Goal: Task Accomplishment & Management: Complete application form

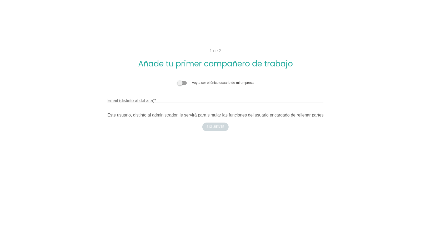
click at [183, 83] on span at bounding box center [181, 83] width 9 height 4
click at [177, 80] on input "checkbox" at bounding box center [177, 80] width 0 height 0
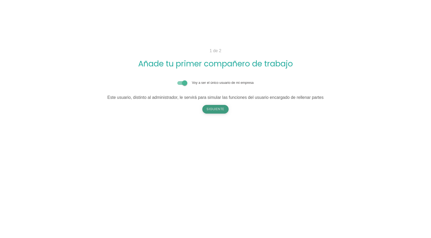
click at [209, 107] on button "Siguiente" at bounding box center [215, 109] width 26 height 8
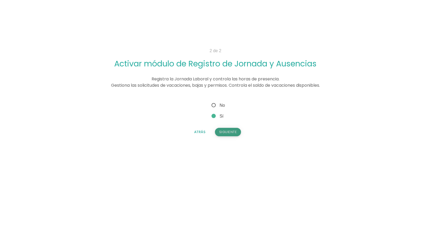
click at [226, 131] on button "Siguiente" at bounding box center [228, 132] width 26 height 8
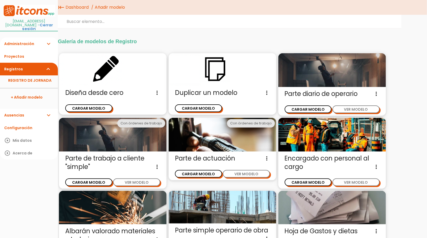
click at [89, 92] on span "Diseña desde cero Diseña un nuevo modelo de parte de trabajo sin ninguna otra r…" at bounding box center [112, 92] width 95 height 8
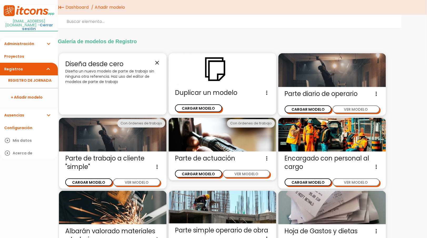
click at [133, 75] on p "Diseña un nuevo modelo de parte de trabajo sin ninguna otra referencia. Haz uso…" at bounding box center [112, 76] width 95 height 16
click at [98, 68] on span "Diseña desde cero close" at bounding box center [112, 63] width 95 height 9
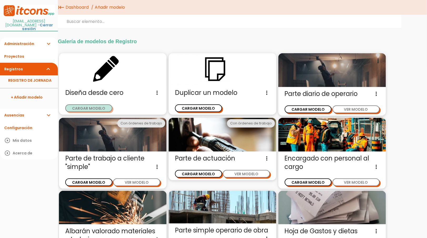
click at [97, 107] on button "CARGAR MODELO" at bounding box center [88, 108] width 47 height 8
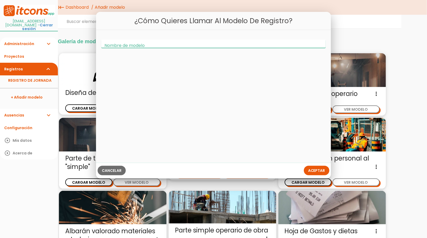
click at [148, 43] on input "Nombre de modelo" at bounding box center [213, 43] width 224 height 8
type input "efjalkdjfkla"
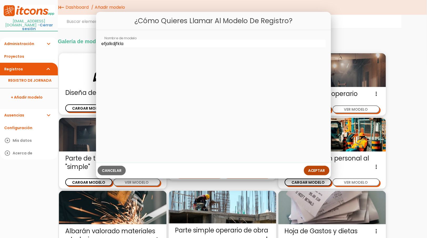
click at [321, 170] on span "Aceptar" at bounding box center [316, 170] width 17 height 5
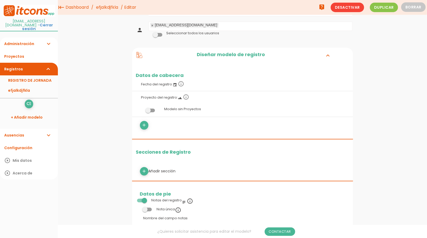
scroll to position [5, 0]
click at [148, 122] on link "add" at bounding box center [144, 124] width 8 height 8
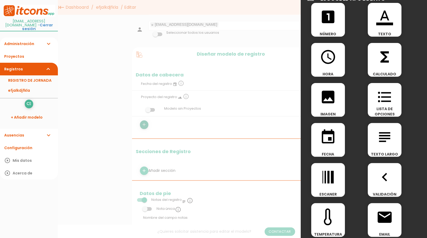
scroll to position [13, 0]
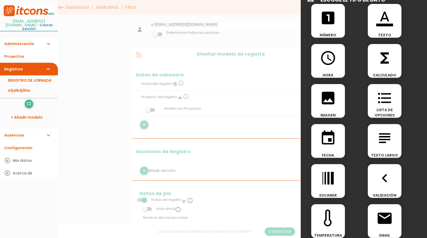
click at [319, 95] on span "image" at bounding box center [328, 95] width 34 height 22
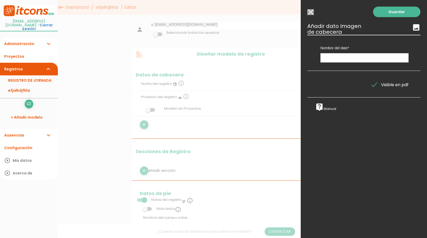
scroll to position [0, 0]
click at [338, 59] on input "text" at bounding box center [365, 57] width 88 height 9
type input "dato"
click at [396, 11] on link "Guardar" at bounding box center [396, 12] width 47 height 11
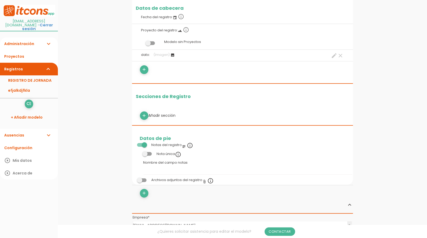
scroll to position [86, 0]
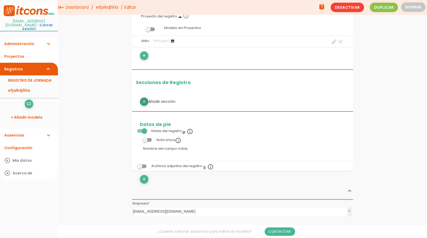
click at [146, 99] on icon "add" at bounding box center [144, 101] width 5 height 8
select select
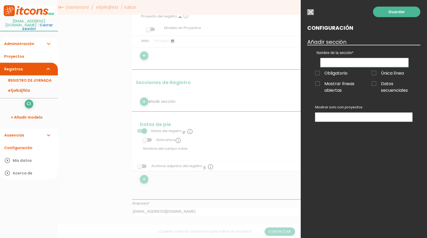
click at [344, 59] on input "text" at bounding box center [365, 62] width 88 height 9
type input "adsfasdf"
click at [326, 115] on ul at bounding box center [364, 117] width 97 height 9
type input "adfadsfa"
click at [320, 72] on span "Obligatorio" at bounding box center [331, 73] width 32 height 7
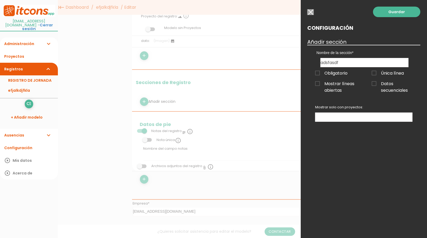
click at [0, 0] on input "Obligatorio" at bounding box center [0, 0] width 0 height 0
click at [387, 11] on link "Guardar" at bounding box center [396, 12] width 47 height 11
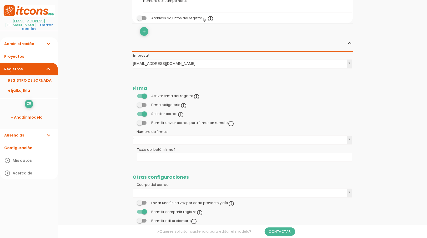
scroll to position [326, 0]
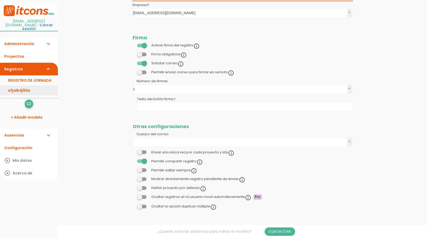
click at [22, 86] on link "efjalkdjfkla" at bounding box center [29, 90] width 58 height 10
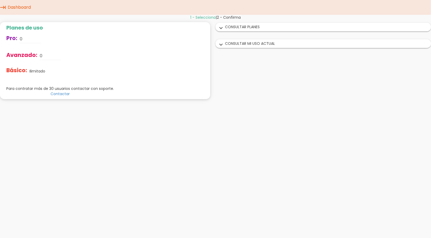
click at [4, 6] on icon "keyboard_tab" at bounding box center [3, 7] width 6 height 15
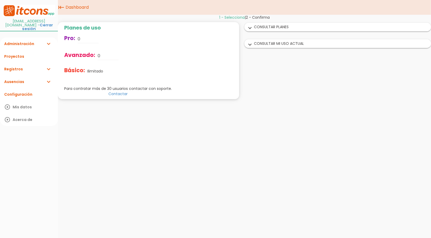
click at [13, 78] on link "Ausencias expand_more" at bounding box center [29, 81] width 58 height 13
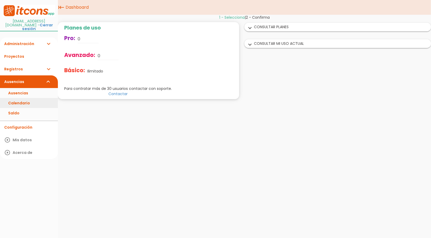
click at [16, 98] on link "Calendario" at bounding box center [29, 103] width 58 height 10
